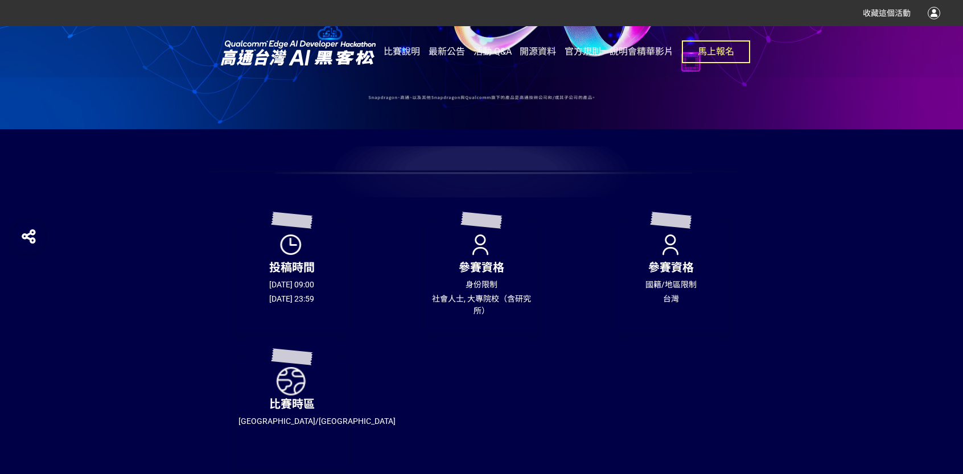
scroll to position [228, 0]
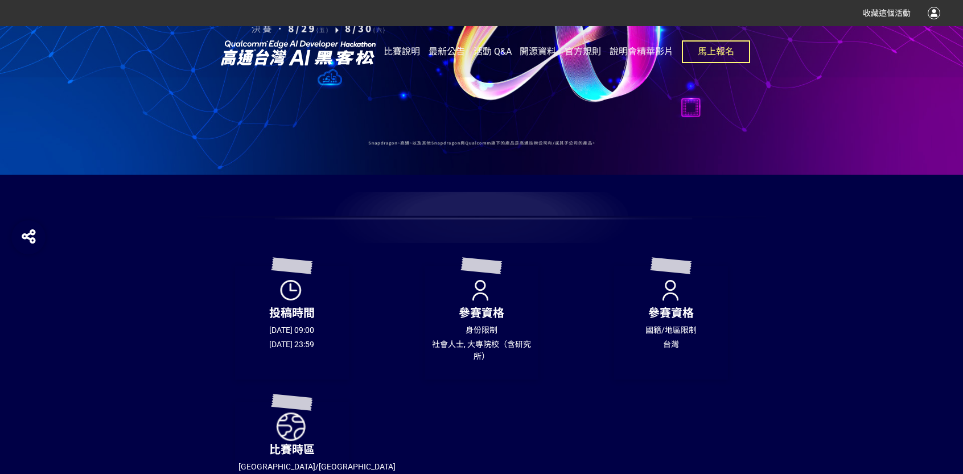
click at [386, 402] on div "參賽資格 身份限制 社會人士, 大專院校（含研究所）" at bounding box center [292, 459] width 190 height 114
click at [410, 220] on div at bounding box center [481, 217] width 569 height 51
click at [474, 299] on div "參賽資格 身份限制 社會人士, 大專院校（含研究所）" at bounding box center [482, 323] width 114 height 114
click at [488, 318] on p "參賽資格" at bounding box center [481, 313] width 107 height 17
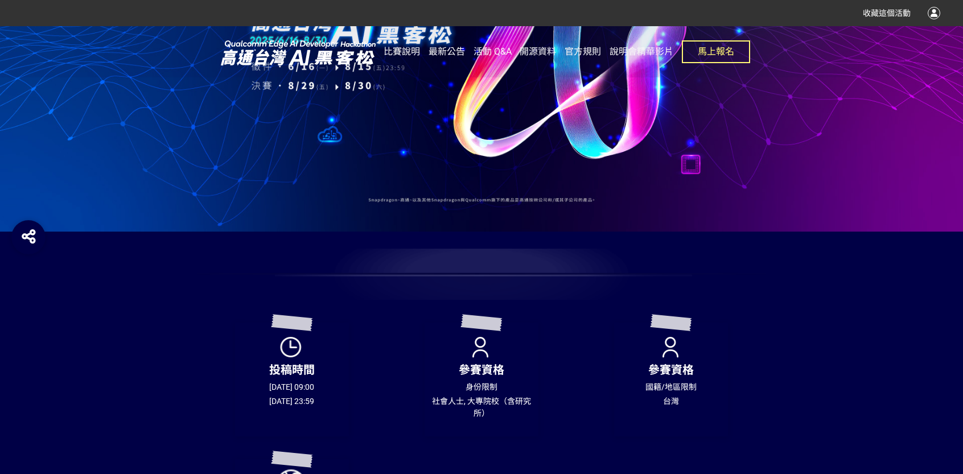
scroll to position [0, 0]
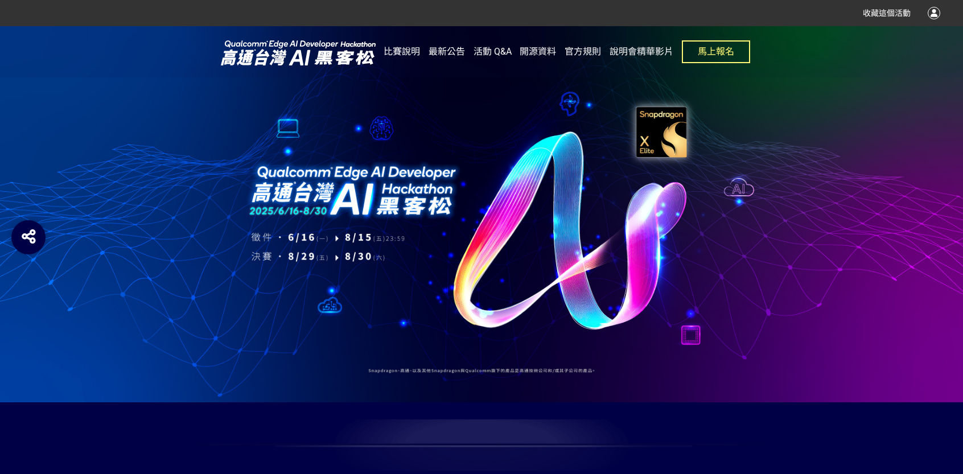
click at [106, 368] on div at bounding box center [481, 214] width 963 height 376
click at [310, 373] on div at bounding box center [481, 214] width 963 height 376
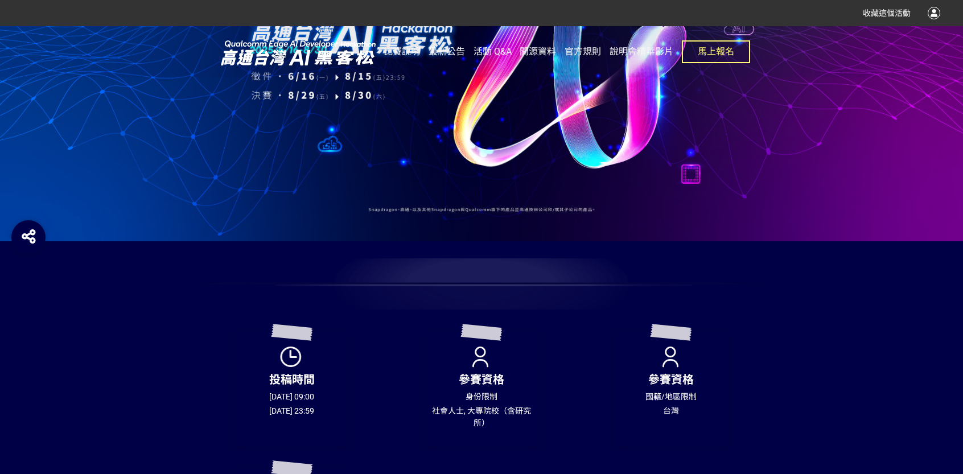
scroll to position [285, 0]
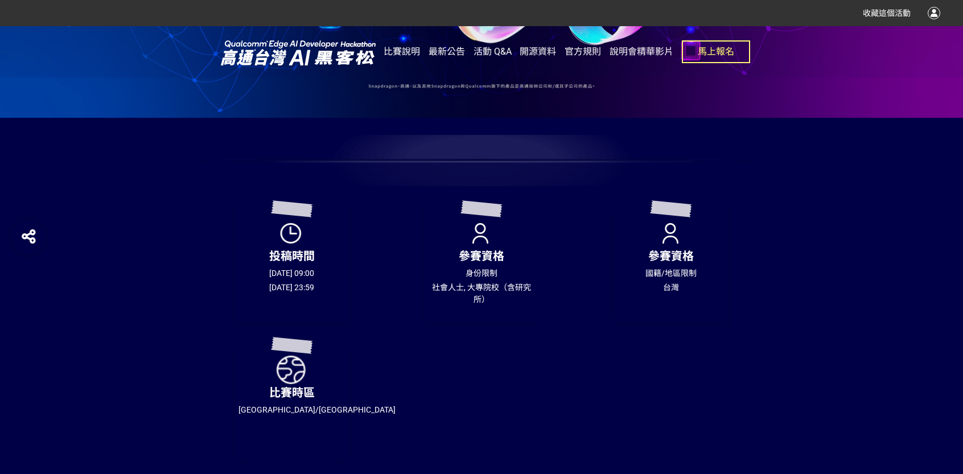
click at [353, 375] on div "比賽時區 [GEOGRAPHIC_DATA]/[GEOGRAPHIC_DATA]" at bounding box center [292, 403] width 190 height 114
click at [330, 393] on p "比賽時區" at bounding box center [291, 392] width 107 height 17
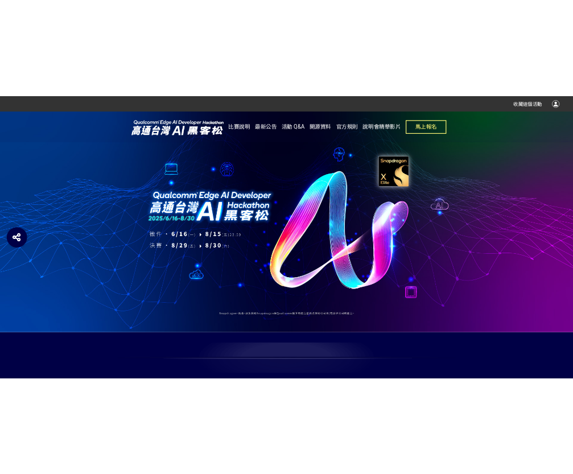
scroll to position [0, 0]
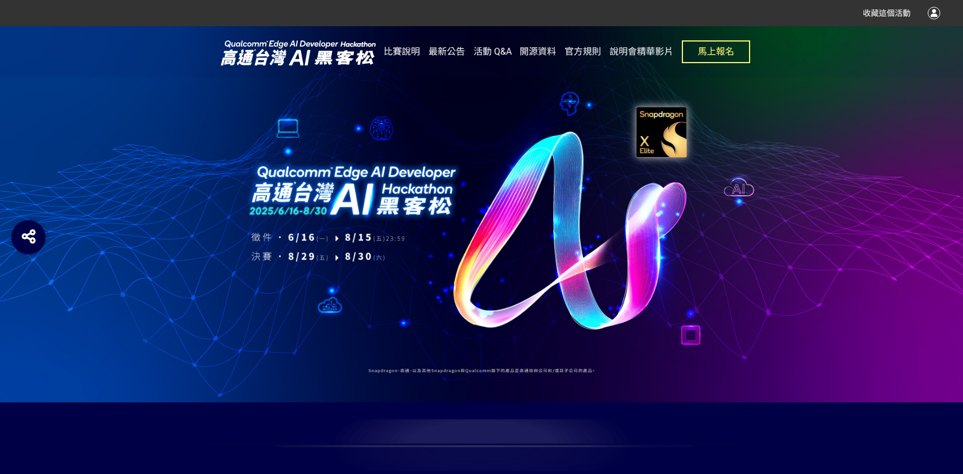
click at [334, 364] on div at bounding box center [481, 214] width 963 height 376
click at [340, 310] on div at bounding box center [481, 214] width 963 height 376
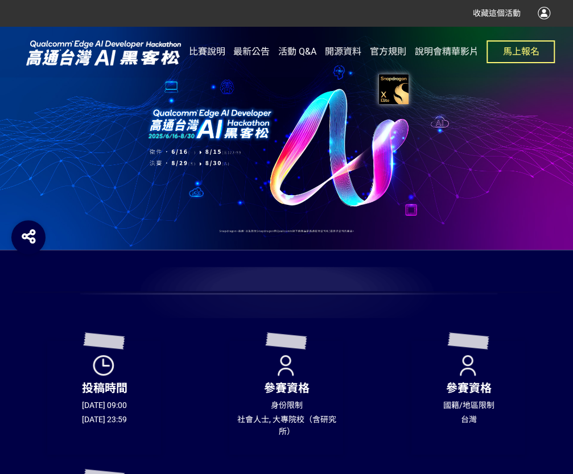
click at [360, 169] on div at bounding box center [286, 138] width 573 height 224
click at [204, 47] on span "比賽說明" at bounding box center [207, 51] width 36 height 11
click at [245, 50] on span "最新公告" at bounding box center [251, 51] width 36 height 11
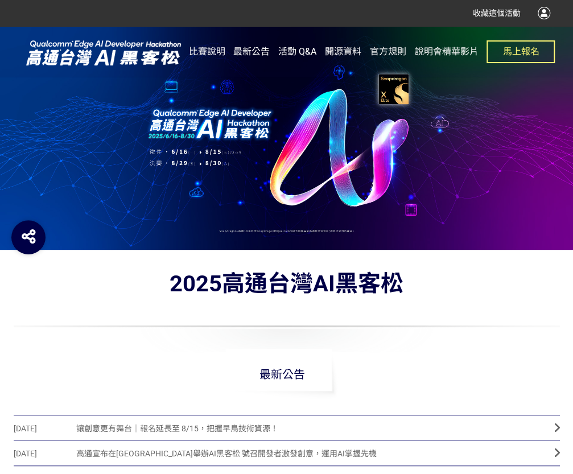
click at [307, 47] on span "活動 Q&A" at bounding box center [297, 51] width 38 height 11
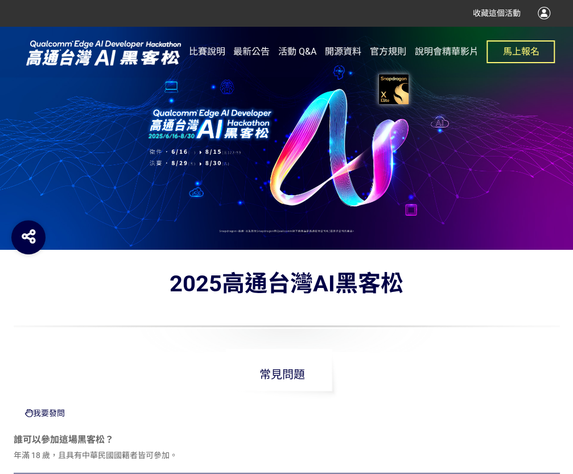
click at [349, 52] on span "開源資料" at bounding box center [343, 51] width 36 height 11
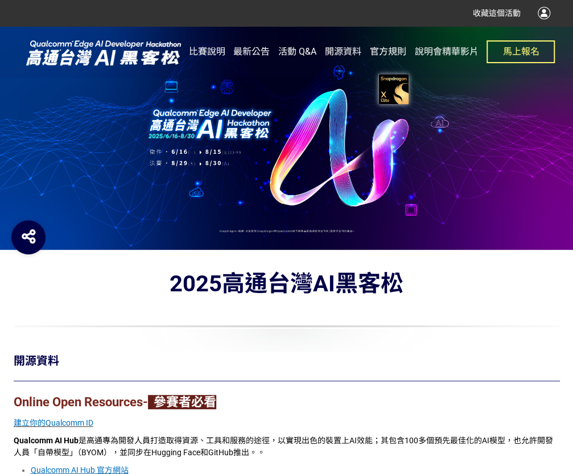
click at [390, 50] on span "官方規則" at bounding box center [388, 51] width 36 height 11
click at [502, 306] on div at bounding box center [287, 326] width 546 height 51
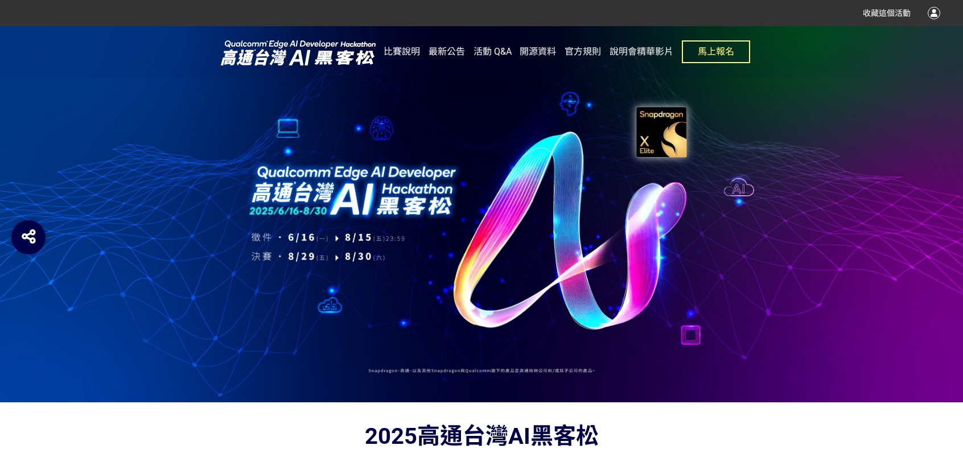
click at [693, 331] on div at bounding box center [481, 214] width 963 height 376
drag, startPoint x: 749, startPoint y: 260, endPoint x: 757, endPoint y: 253, distance: 10.5
click at [754, 255] on div at bounding box center [481, 214] width 963 height 376
click at [743, 199] on div at bounding box center [481, 214] width 963 height 376
click at [740, 192] on div at bounding box center [481, 214] width 963 height 376
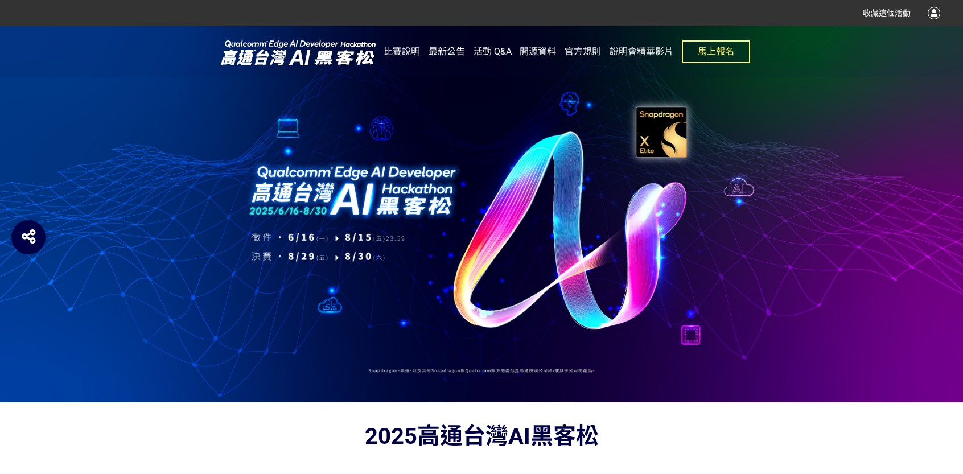
click at [546, 209] on div at bounding box center [481, 214] width 963 height 376
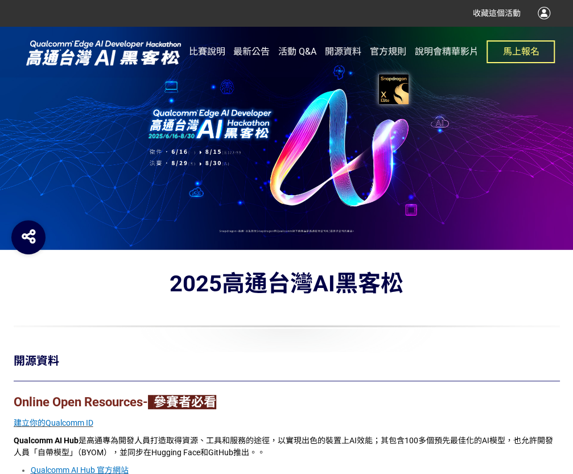
click at [494, 188] on div at bounding box center [286, 138] width 573 height 224
